Goal: Task Accomplishment & Management: Manage account settings

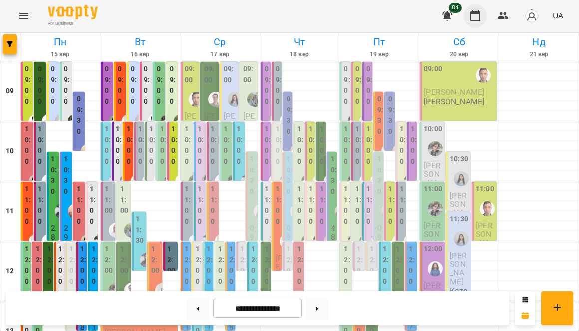
click at [473, 16] on icon "button" at bounding box center [475, 16] width 12 height 12
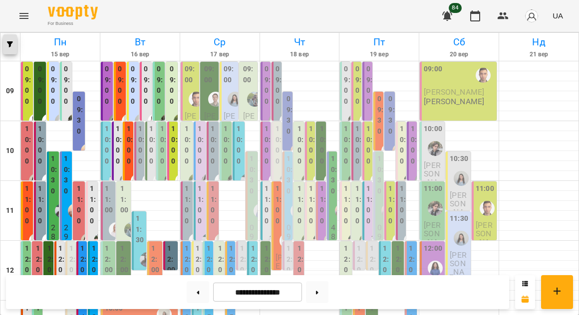
click at [10, 41] on button "button" at bounding box center [10, 44] width 14 height 20
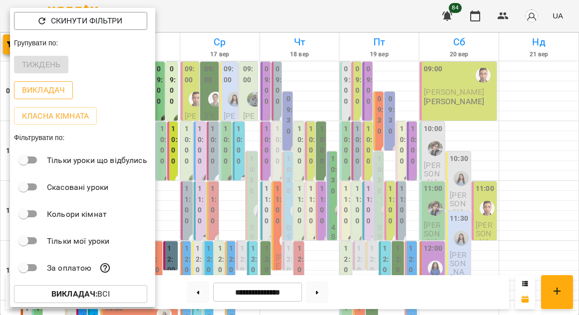
click at [41, 93] on p "Викладач" at bounding box center [43, 90] width 43 height 12
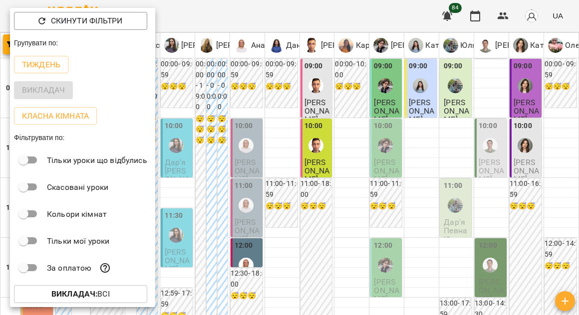
click at [227, 18] on div at bounding box center [289, 157] width 579 height 315
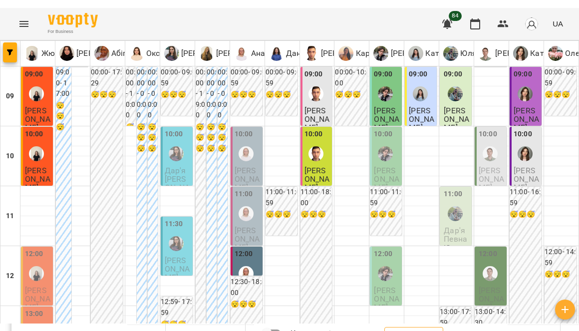
scroll to position [596, 0]
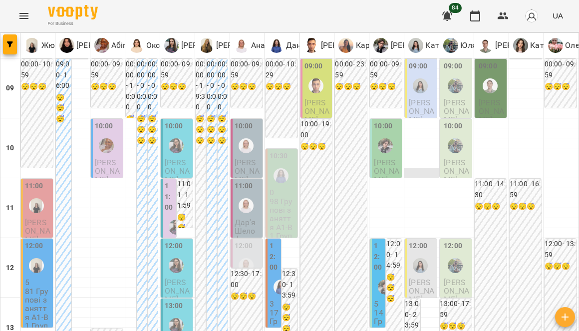
scroll to position [554, 0]
click at [505, 17] on icon "button" at bounding box center [503, 15] width 11 height 7
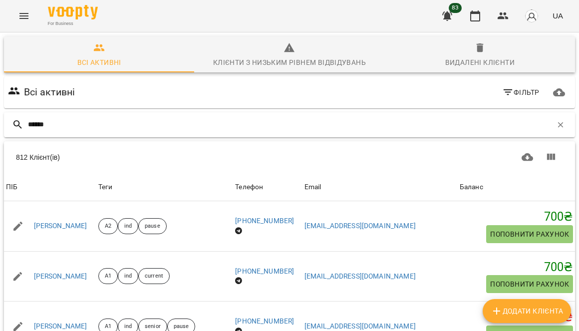
type input "*******"
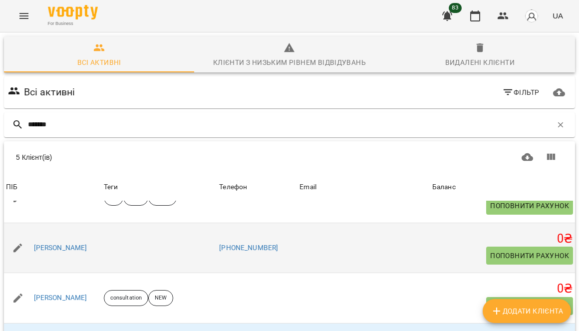
scroll to position [113, 0]
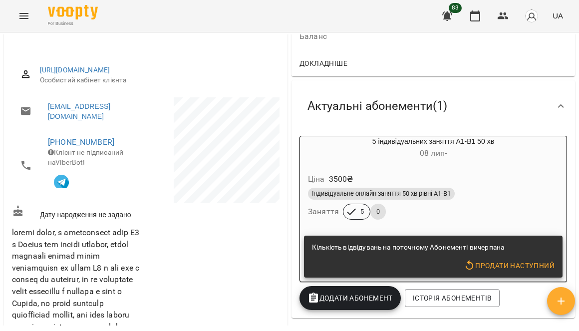
scroll to position [113, 0]
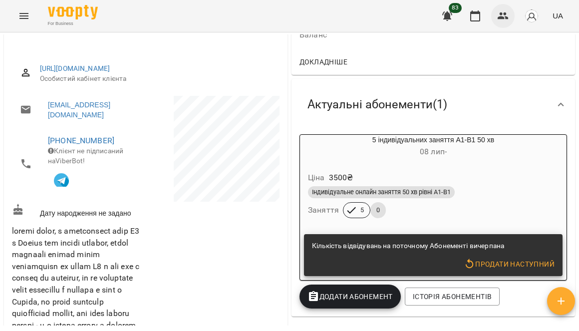
click at [503, 20] on icon "button" at bounding box center [503, 16] width 12 height 12
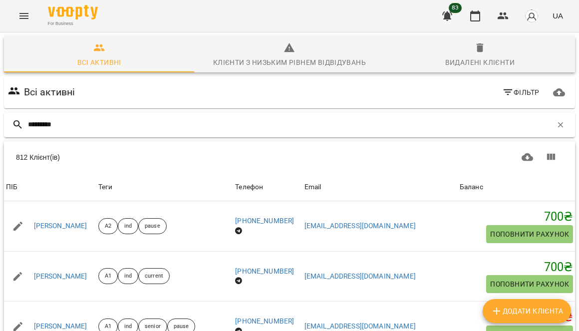
type input "*********"
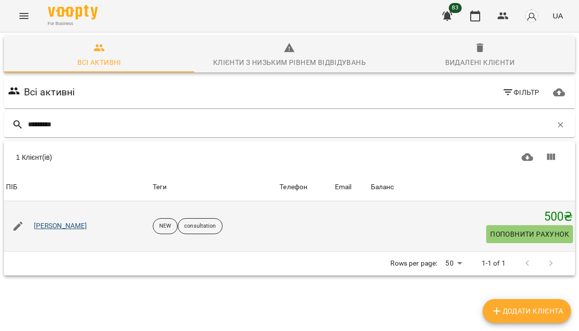
click at [84, 222] on link "[PERSON_NAME]" at bounding box center [60, 226] width 53 height 10
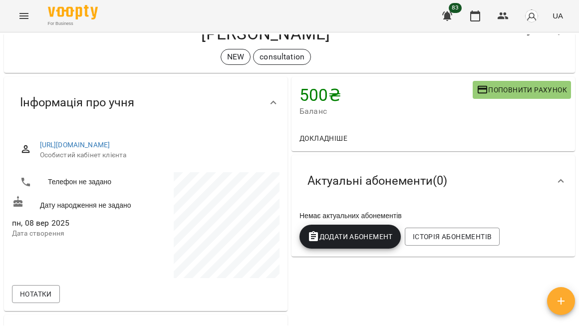
scroll to position [37, 0]
click at [518, 92] on span "Поповнити рахунок" at bounding box center [522, 89] width 90 height 12
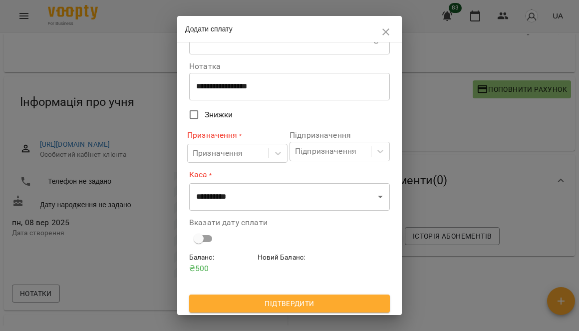
click at [261, 94] on div "**********" at bounding box center [289, 86] width 201 height 27
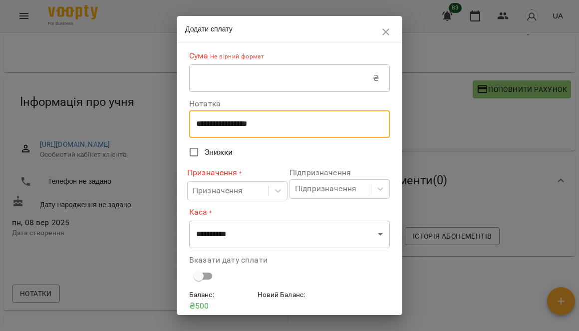
scroll to position [0, 0]
click at [382, 34] on icon "button" at bounding box center [386, 32] width 12 height 12
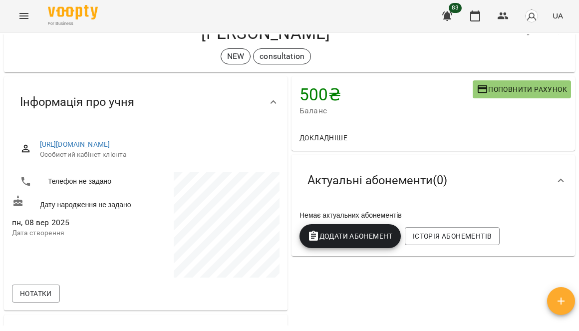
click at [360, 238] on span "Додати Абонемент" at bounding box center [349, 236] width 85 height 12
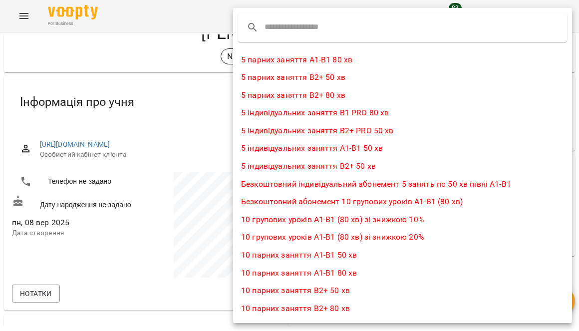
click at [325, 33] on input "text" at bounding box center [304, 27] width 79 height 16
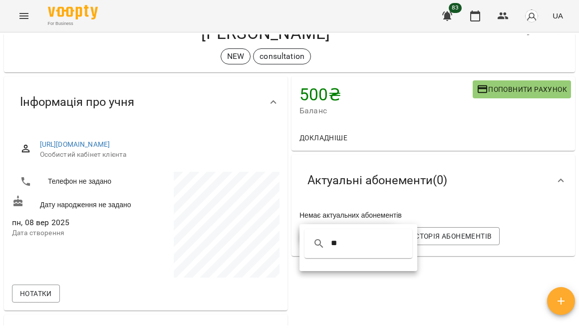
type input "*"
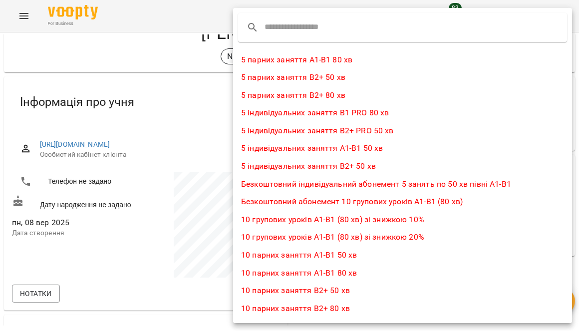
click at [159, 66] on div at bounding box center [289, 165] width 579 height 331
